Goal: Information Seeking & Learning: Learn about a topic

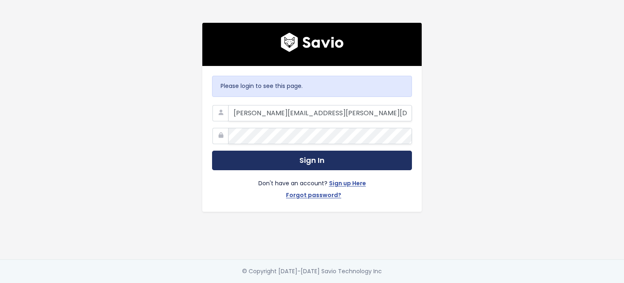
click at [317, 156] on button "Sign In" at bounding box center [312, 160] width 200 height 20
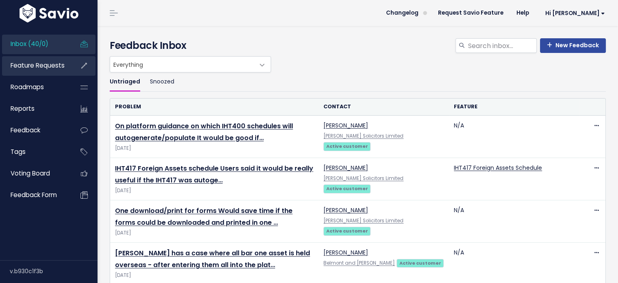
click at [54, 67] on span "Feature Requests" at bounding box center [38, 65] width 54 height 9
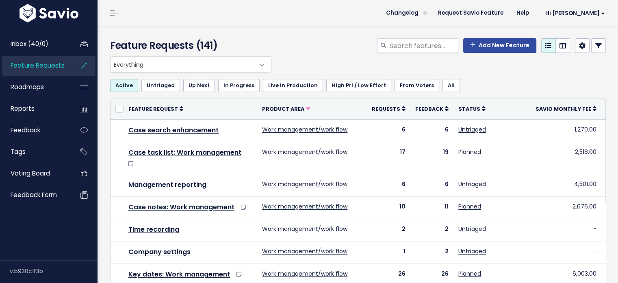
click at [596, 42] on icon at bounding box center [599, 45] width 7 height 7
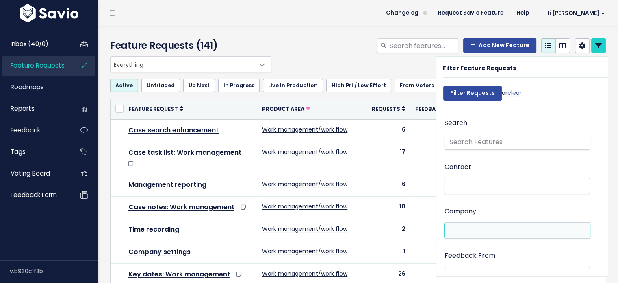
click at [495, 229] on li at bounding box center [515, 230] width 137 height 9
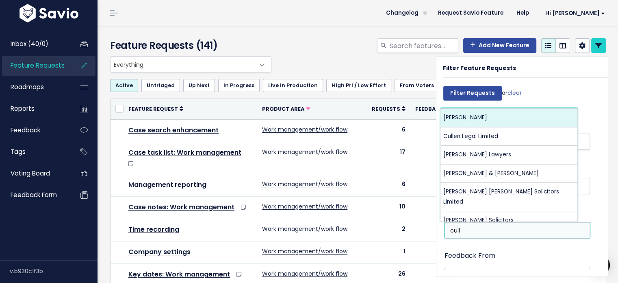
type input "cull"
select select "6535039"
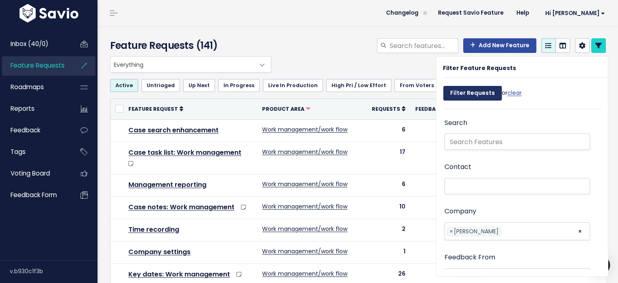
click at [455, 94] on input "Filter Requests" at bounding box center [473, 93] width 59 height 15
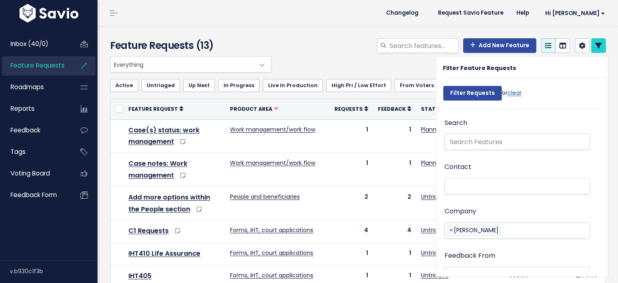
select select
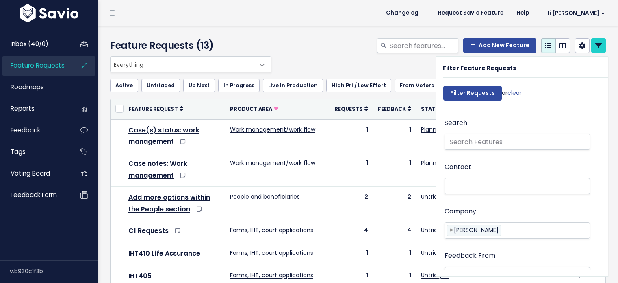
select select
click at [596, 45] on icon at bounding box center [599, 45] width 7 height 7
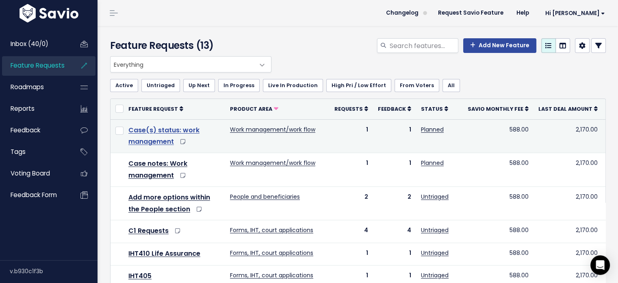
click at [157, 133] on link "Case(s) status: work management" at bounding box center [163, 135] width 71 height 21
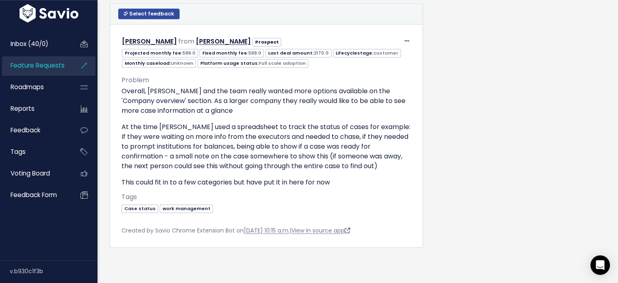
scroll to position [838, 0]
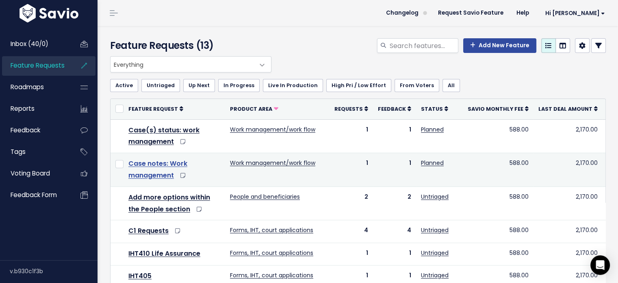
click at [182, 162] on link "Case notes: Work management" at bounding box center [157, 169] width 59 height 21
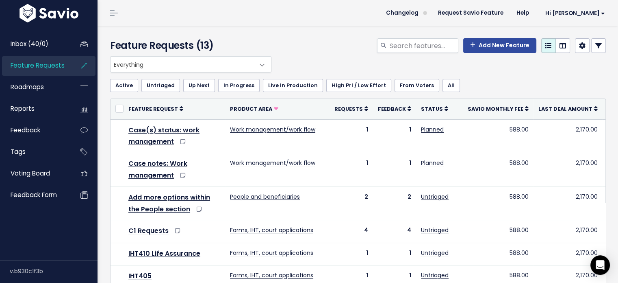
click at [152, 198] on p "When trying to manage multiple cases, I struggle to understand which cases requ…" at bounding box center [182, 193] width 237 height 22
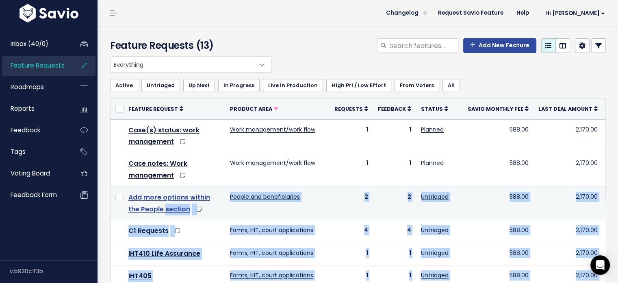
drag, startPoint x: 152, startPoint y: 198, endPoint x: 161, endPoint y: 209, distance: 14.4
click at [161, 209] on body "Inbox (40/0) Feature Requests Roadmaps" at bounding box center [309, 278] width 618 height 556
click at [162, 215] on td "Add more options within the People section" at bounding box center [175, 203] width 102 height 34
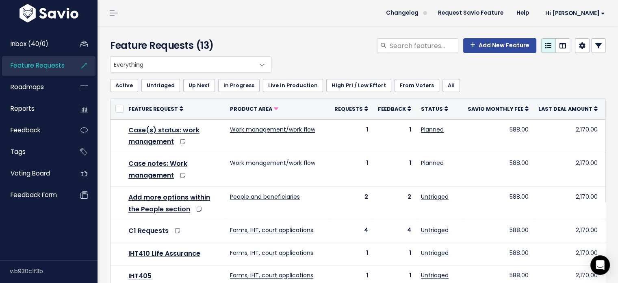
click at [166, 207] on div "When trying to manage multiple cases, I struggle to understand which cases requ…" at bounding box center [183, 193] width 244 height 30
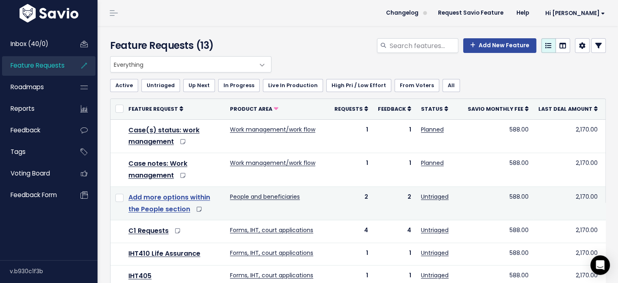
click at [173, 209] on link "Add more options within the People section" at bounding box center [169, 202] width 82 height 21
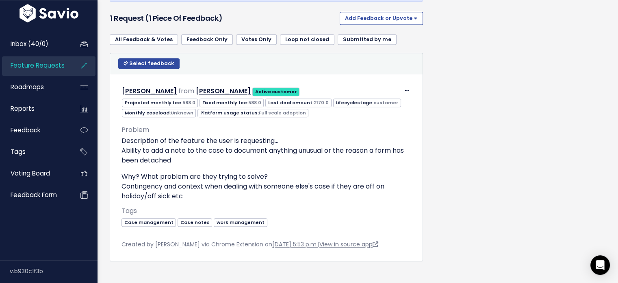
scroll to position [537, 0]
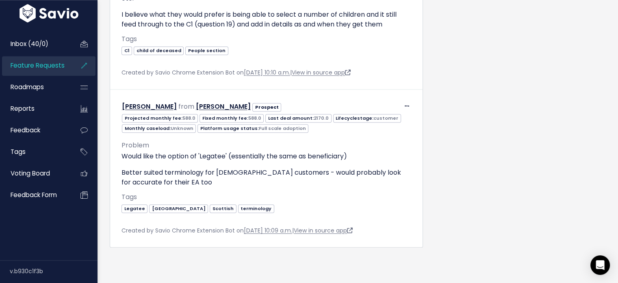
scroll to position [764, 0]
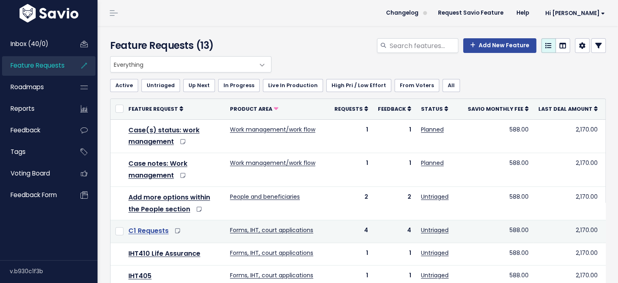
click at [148, 230] on link "C1 Requests" at bounding box center [148, 230] width 40 height 9
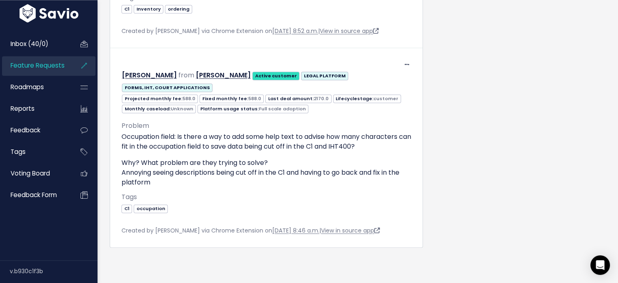
scroll to position [998, 0]
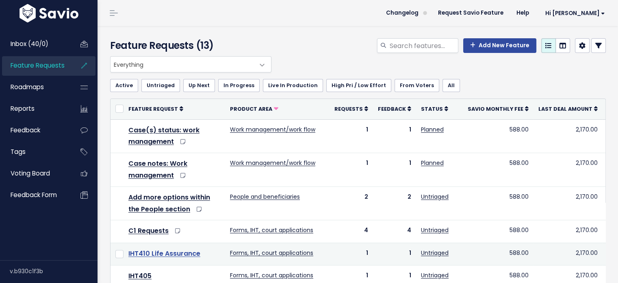
click at [160, 253] on link "IHT410 Life Assurance" at bounding box center [164, 252] width 72 height 9
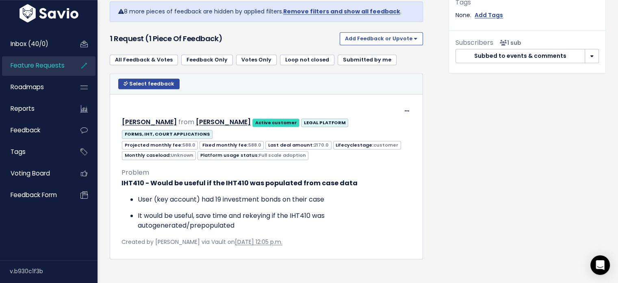
scroll to position [407, 0]
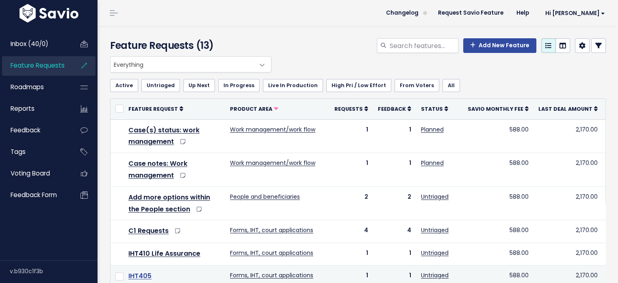
click at [141, 277] on link "IHT405" at bounding box center [139, 275] width 23 height 9
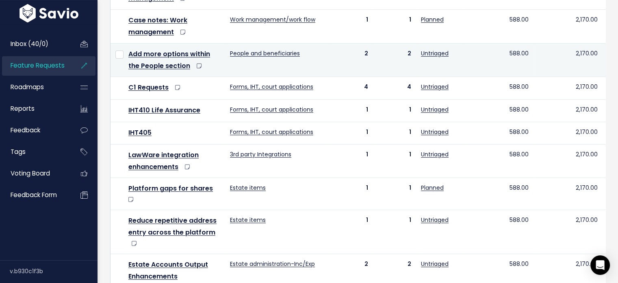
scroll to position [146, 0]
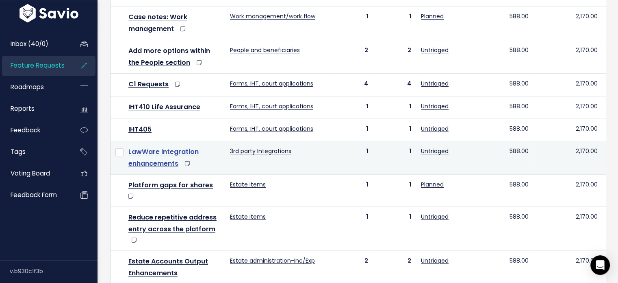
click at [150, 148] on link "LawWare integration enhancements" at bounding box center [163, 157] width 70 height 21
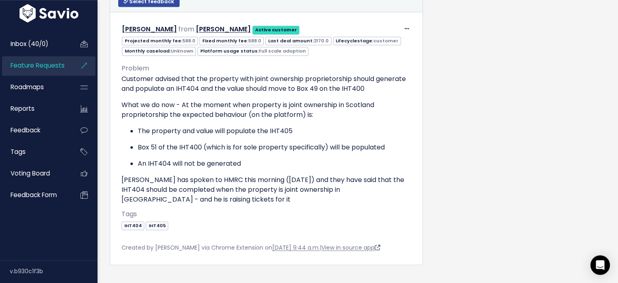
scroll to position [488, 0]
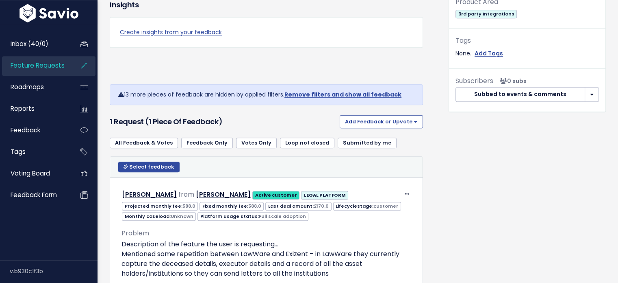
scroll to position [455, 0]
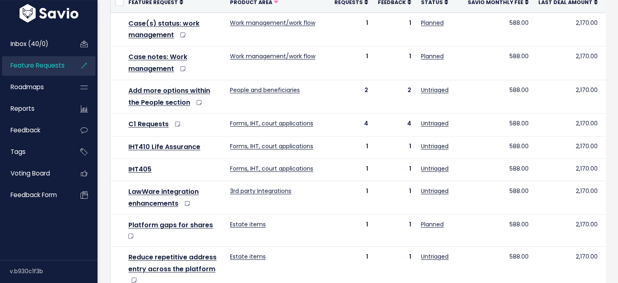
scroll to position [146, 0]
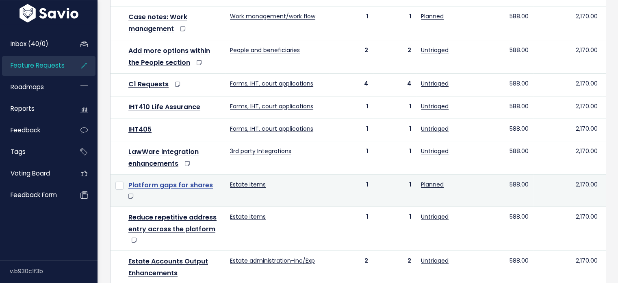
click at [174, 185] on link "Platform gaps for shares" at bounding box center [170, 184] width 85 height 9
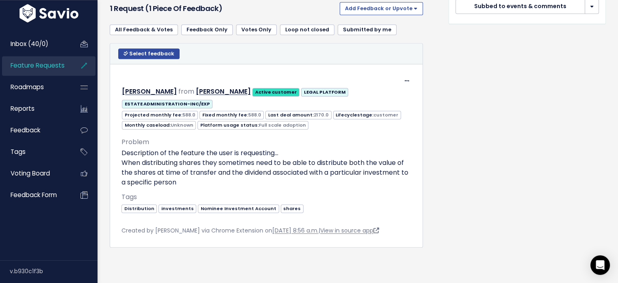
scroll to position [481, 0]
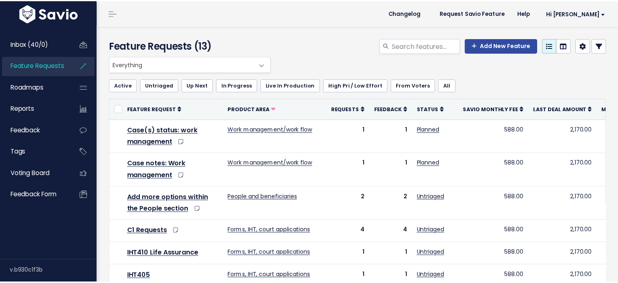
scroll to position [146, 0]
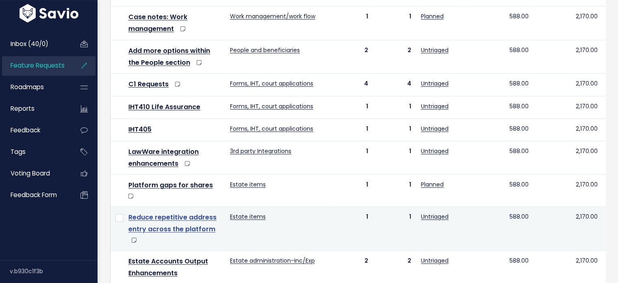
click at [174, 214] on link "Reduce repetitive address entry across the platform" at bounding box center [172, 222] width 88 height 21
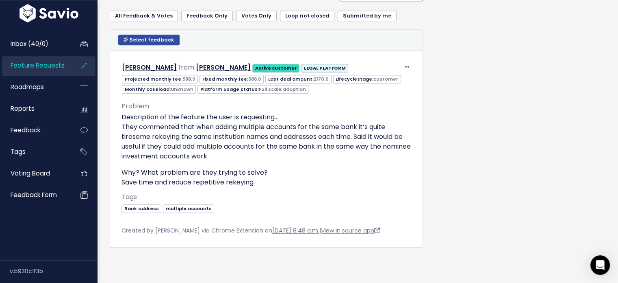
scroll to position [602, 0]
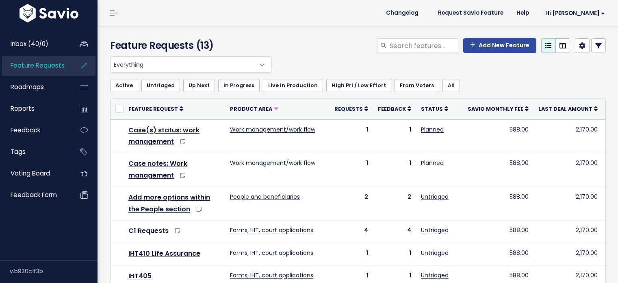
scroll to position [146, 0]
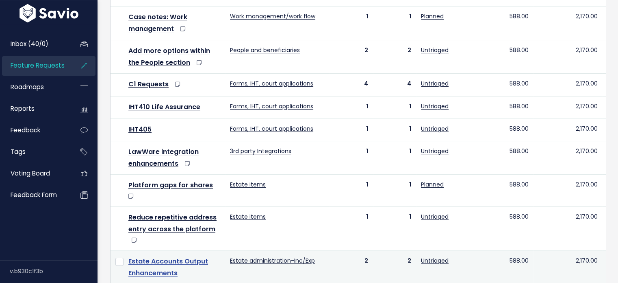
click at [153, 263] on link "Estate Accounts Output Enhancements" at bounding box center [168, 266] width 80 height 21
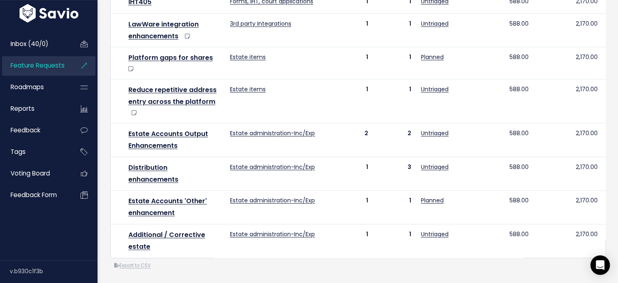
scroll to position [285, 0]
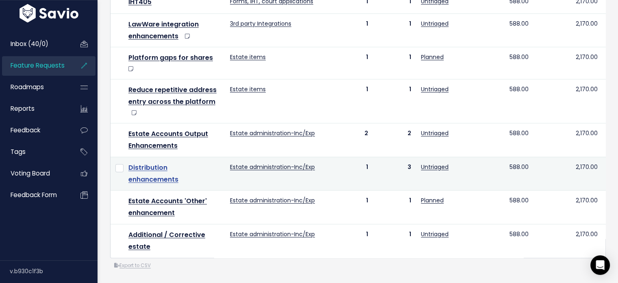
click at [151, 163] on link "Distribution enhancements" at bounding box center [153, 173] width 50 height 21
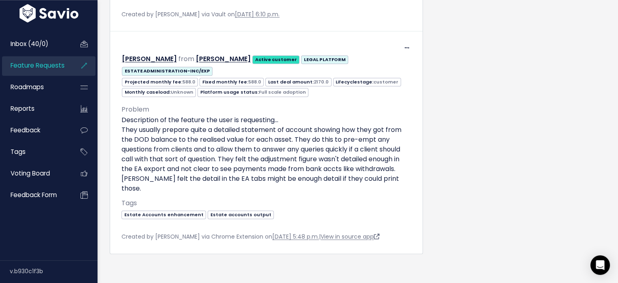
scroll to position [703, 0]
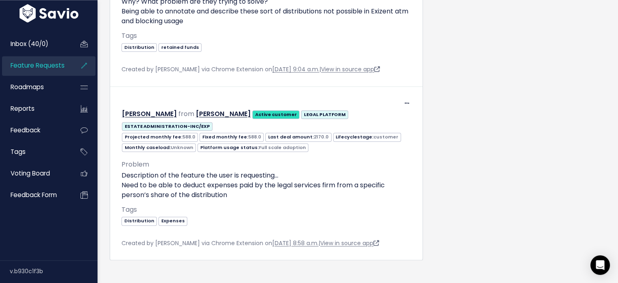
scroll to position [965, 0]
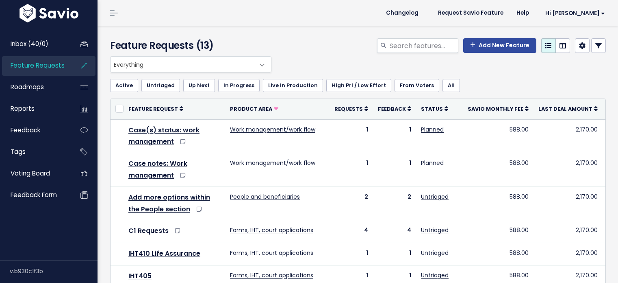
scroll to position [285, 0]
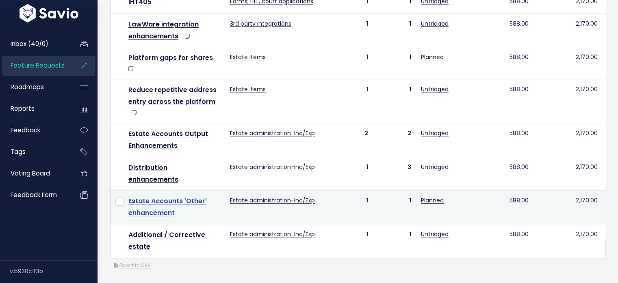
click at [151, 196] on link "Estate Accounts 'Other' enhancement" at bounding box center [167, 206] width 78 height 21
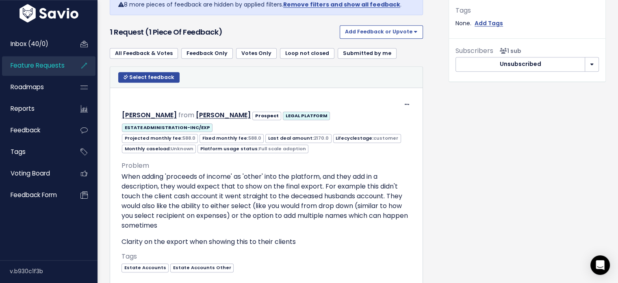
scroll to position [423, 0]
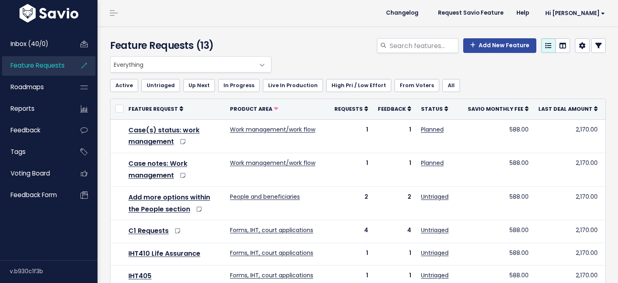
scroll to position [285, 0]
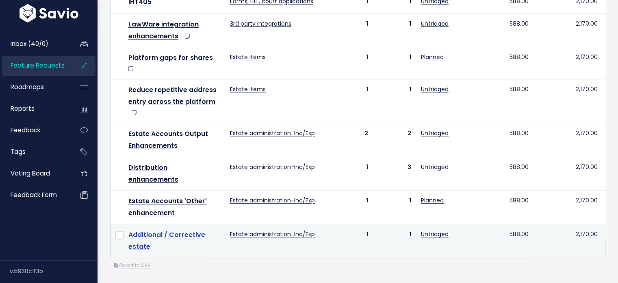
click at [158, 230] on link "Additional / Corrective estate" at bounding box center [166, 240] width 77 height 21
